Goal: Task Accomplishment & Management: Complete application form

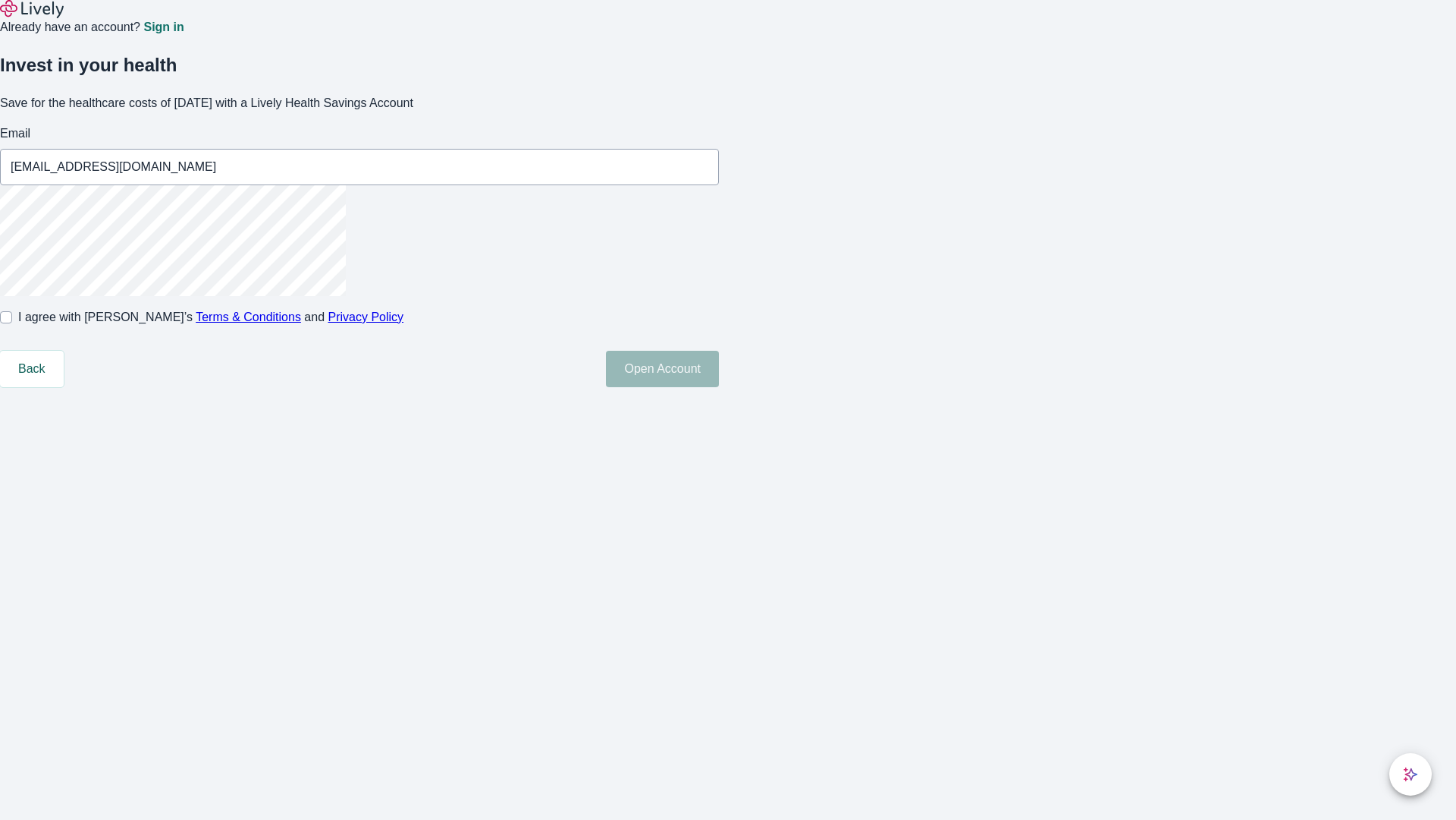
click at [12, 323] on input "I agree with Lively’s Terms & Conditions and Privacy Policy" at bounding box center [6, 317] width 12 height 12
checkbox input "true"
click at [719, 387] on button "Open Account" at bounding box center [662, 369] width 113 height 36
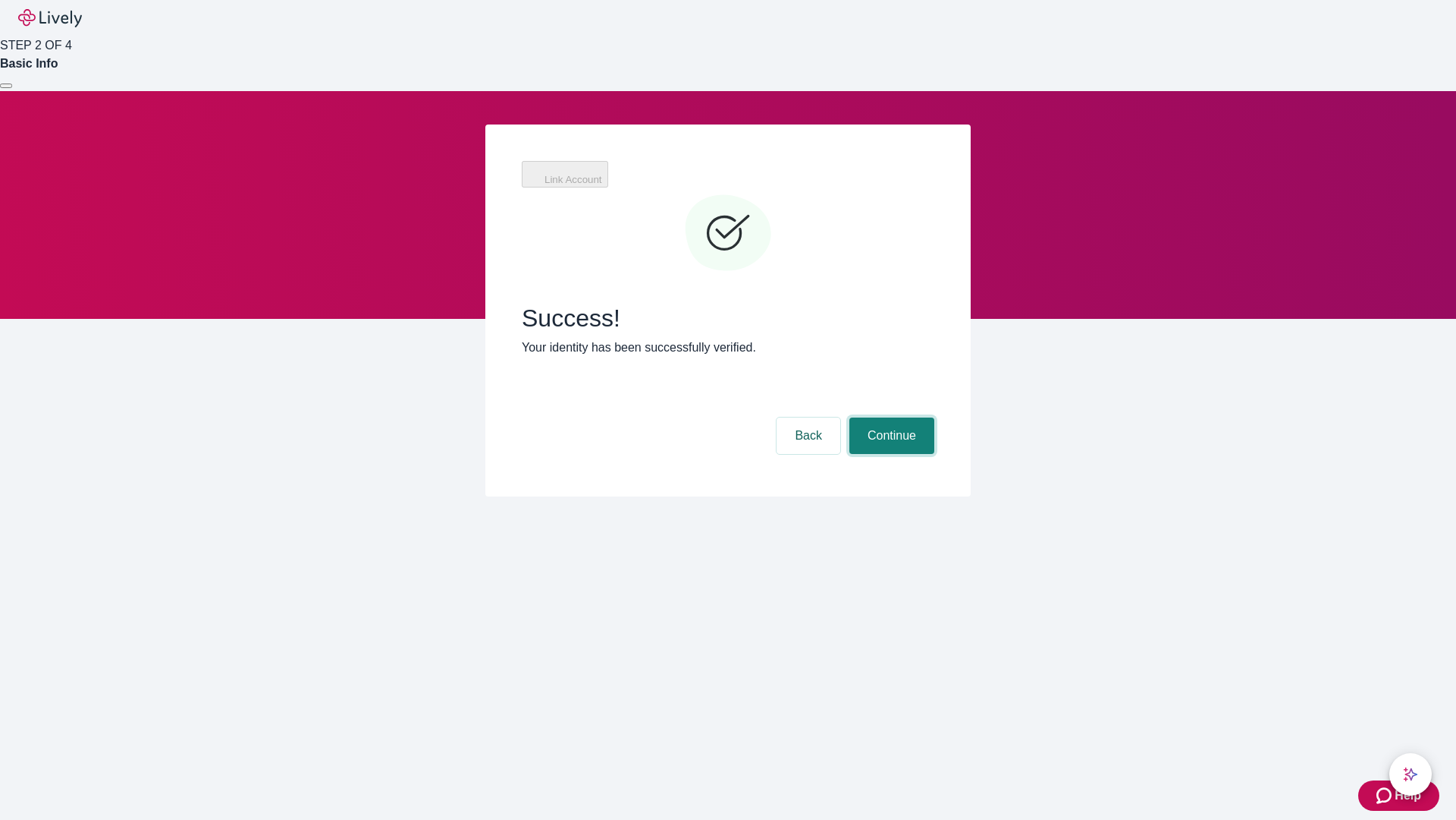
click at [890, 417] on button "Continue" at bounding box center [892, 435] width 85 height 36
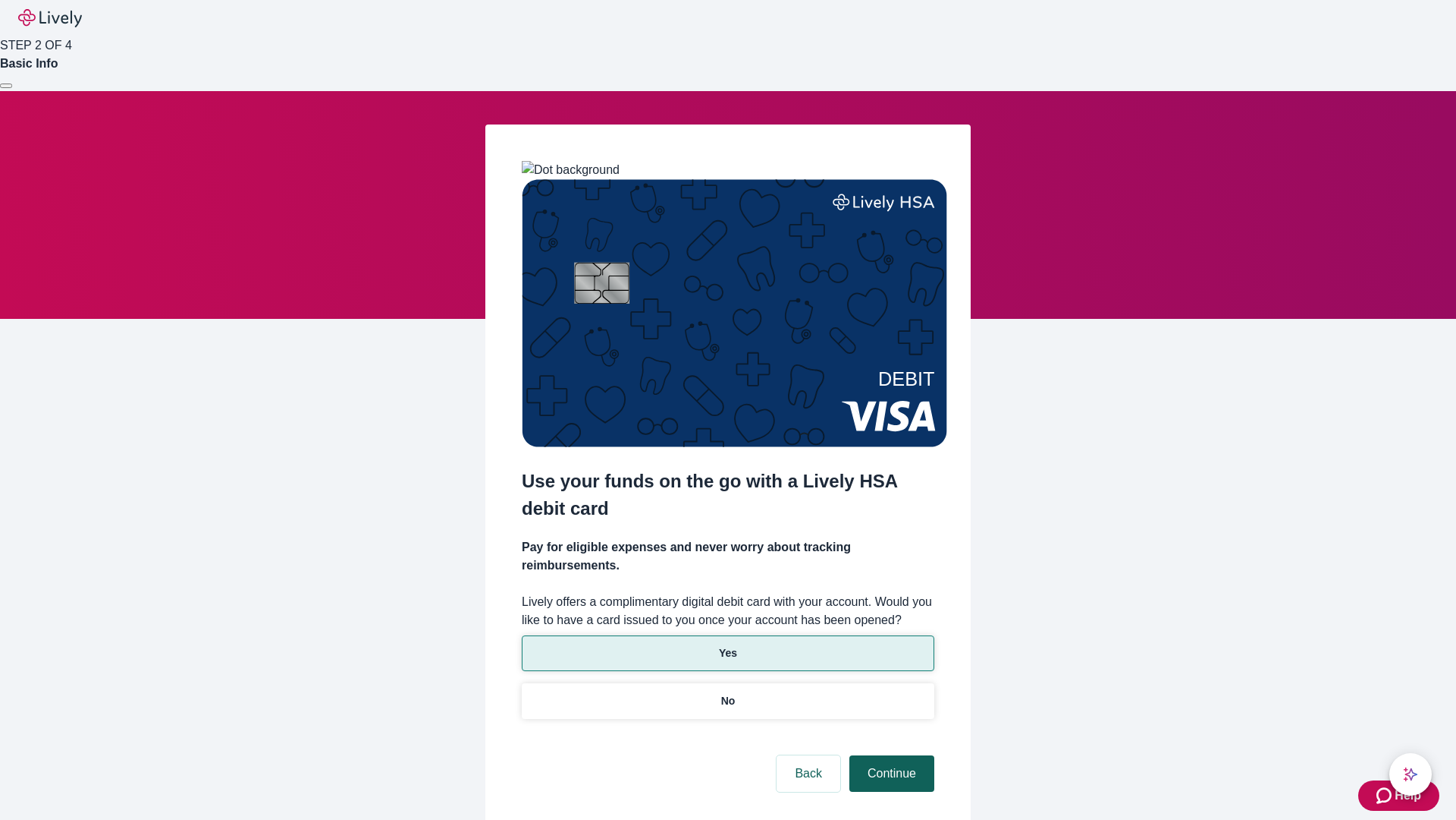
click at [727, 645] on p "Yes" at bounding box center [727, 653] width 18 height 16
click at [890, 756] on button "Continue" at bounding box center [892, 773] width 85 height 36
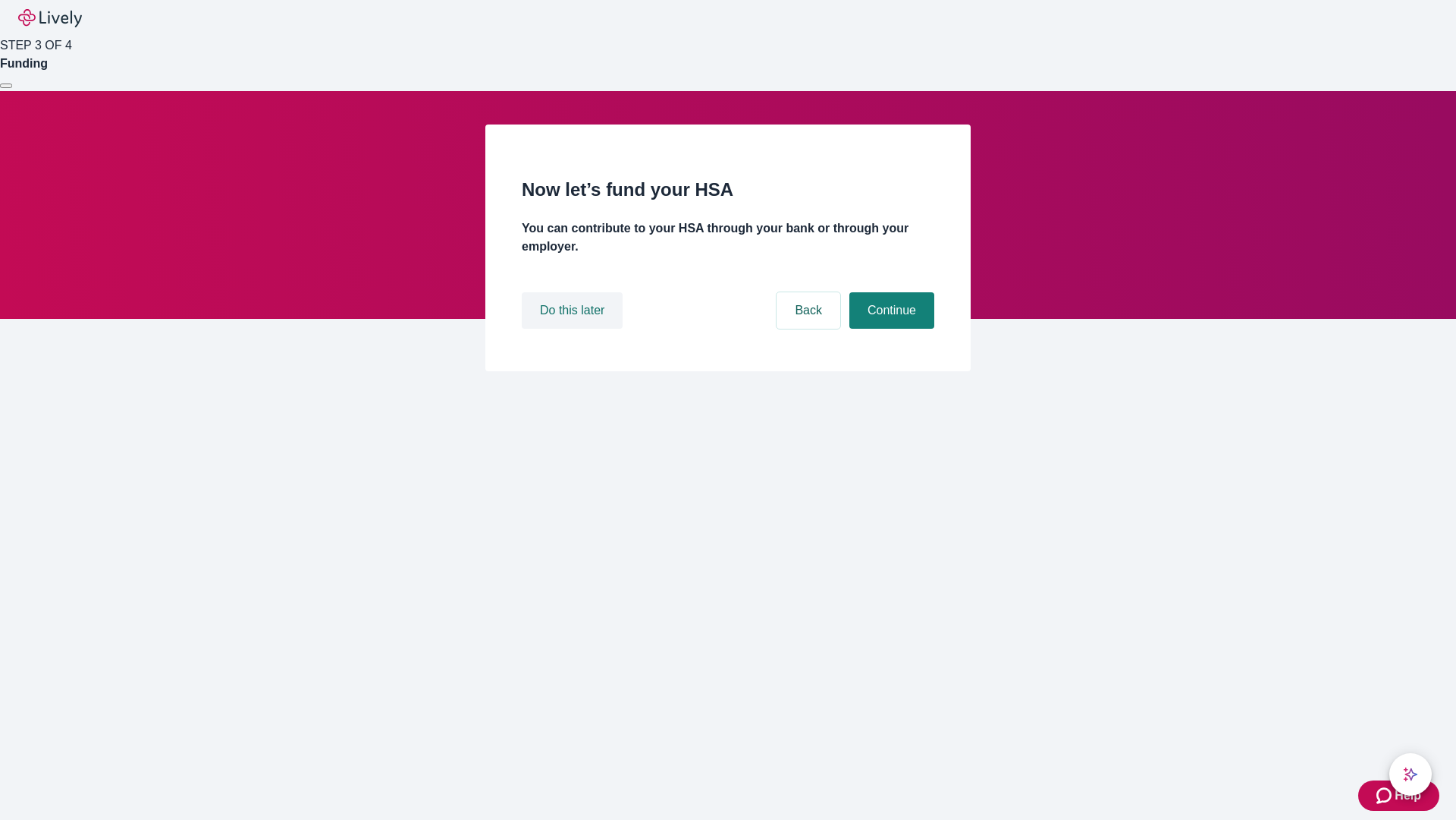
click at [575, 329] on button "Do this later" at bounding box center [572, 310] width 101 height 36
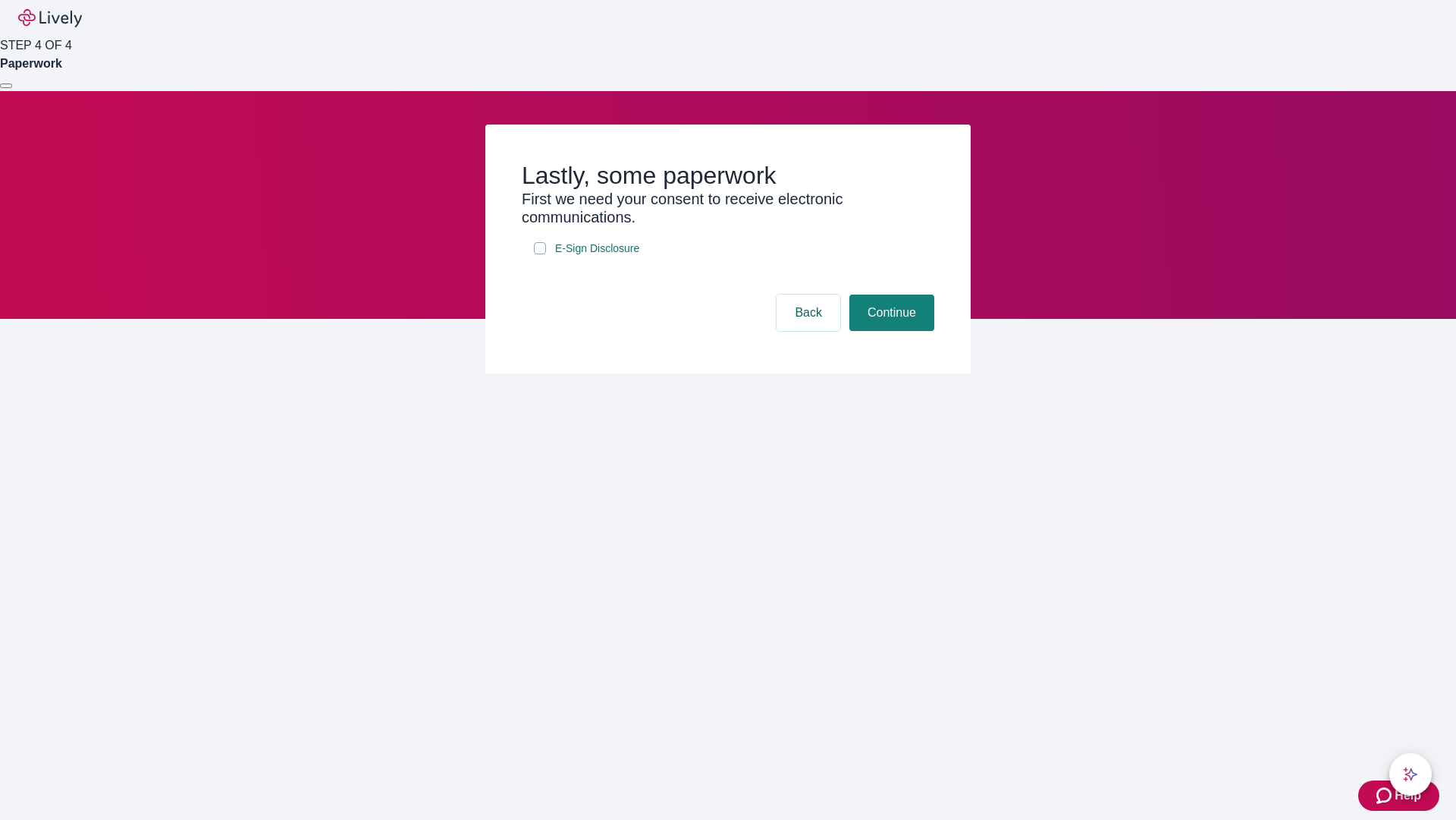
click at [540, 254] on input "E-Sign Disclosure" at bounding box center [540, 248] width 12 height 12
checkbox input "true"
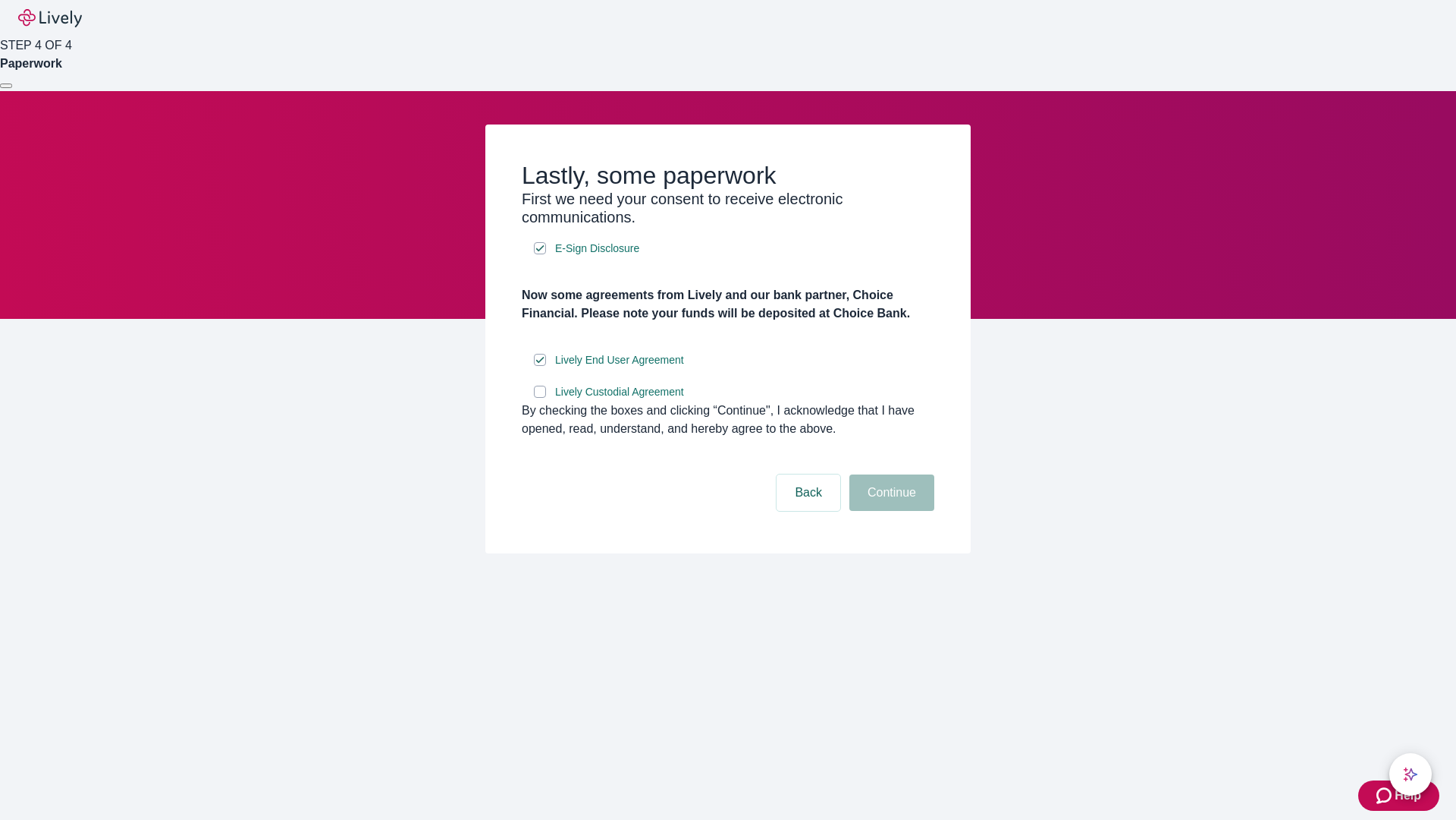
click at [540, 398] on input "Lively Custodial Agreement" at bounding box center [540, 392] width 12 height 12
checkbox input "true"
click at [890, 510] on button "Continue" at bounding box center [892, 492] width 85 height 36
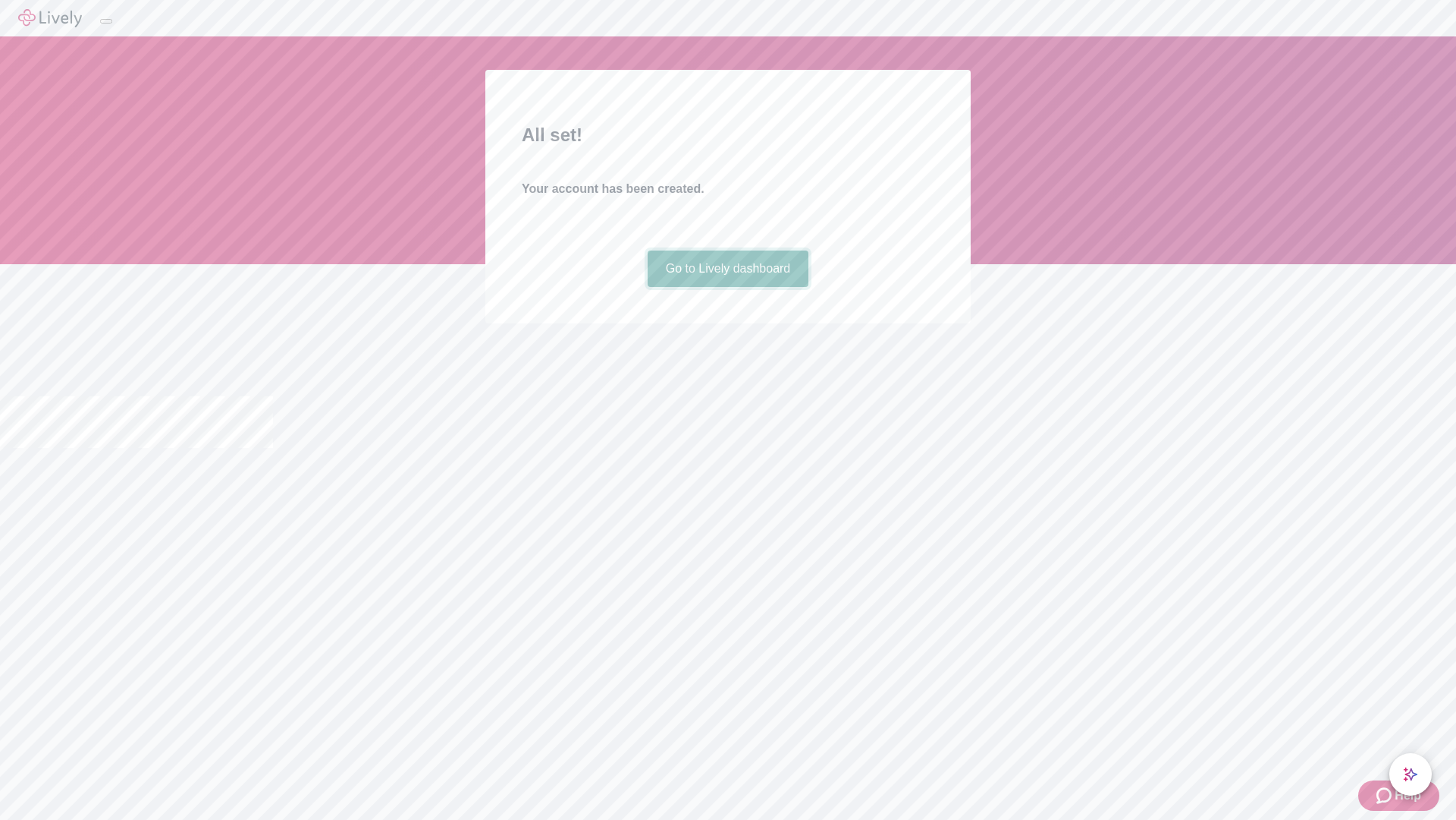
click at [727, 287] on link "Go to Lively dashboard" at bounding box center [728, 268] width 162 height 36
